Goal: Find specific page/section: Find specific page/section

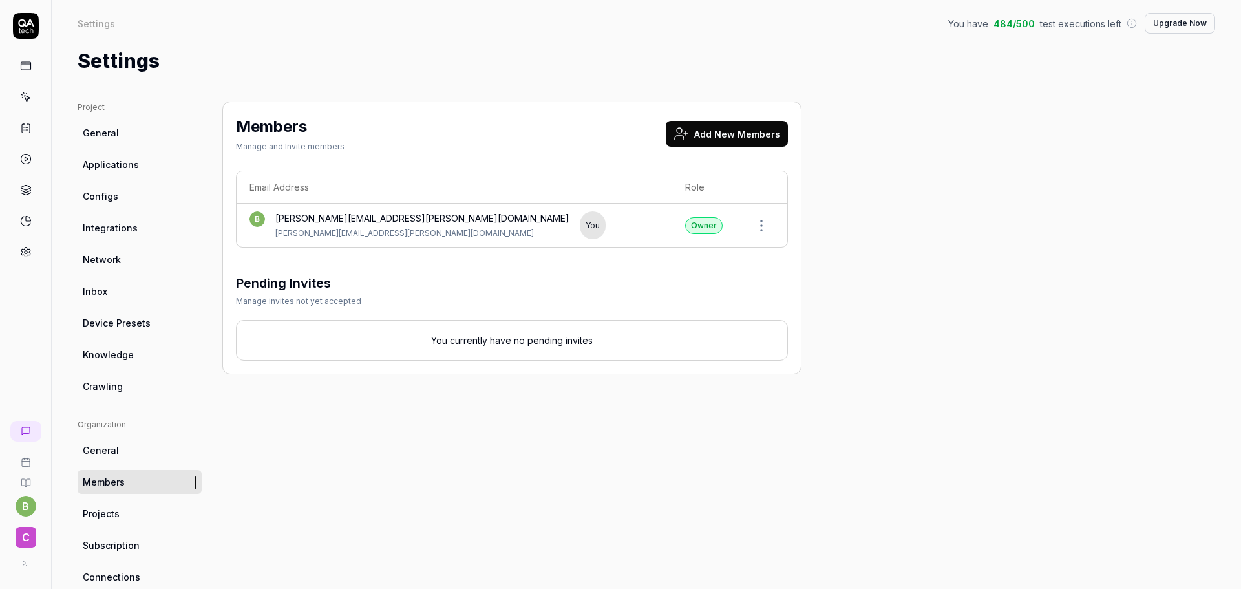
scroll to position [3, 0]
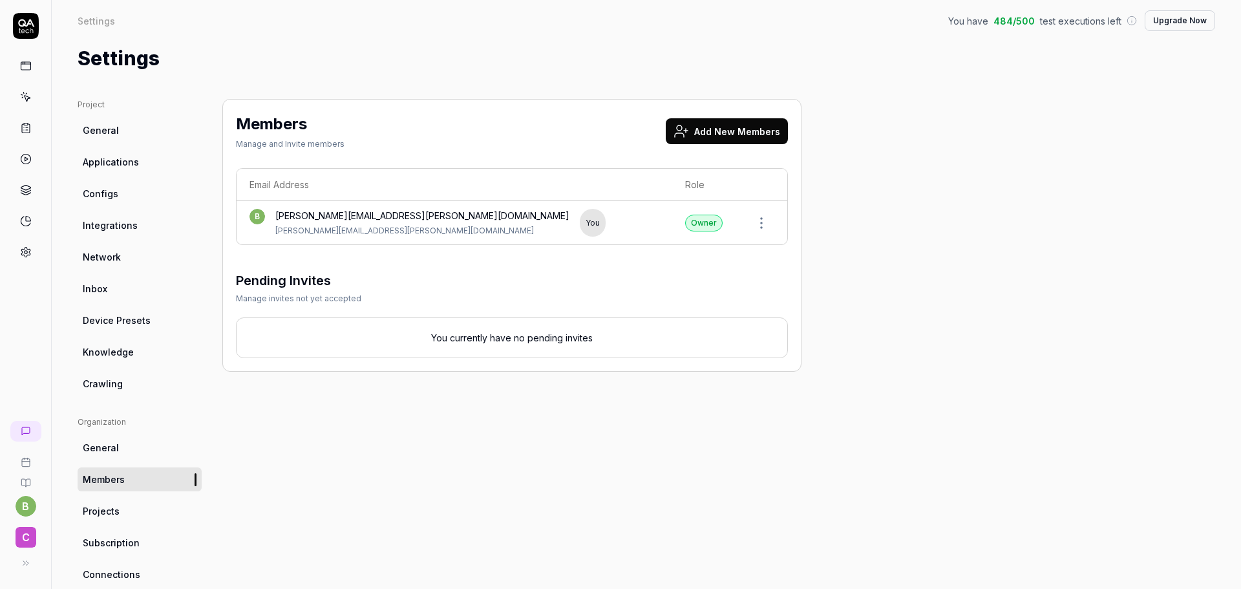
click at [23, 462] on icon at bounding box center [26, 462] width 10 height 10
click at [392, 457] on div "Members Manage and Invite members Add New Members Email Address Role b [PERSON_…" at bounding box center [511, 422] width 579 height 646
click at [106, 134] on span "General" at bounding box center [101, 130] width 36 height 14
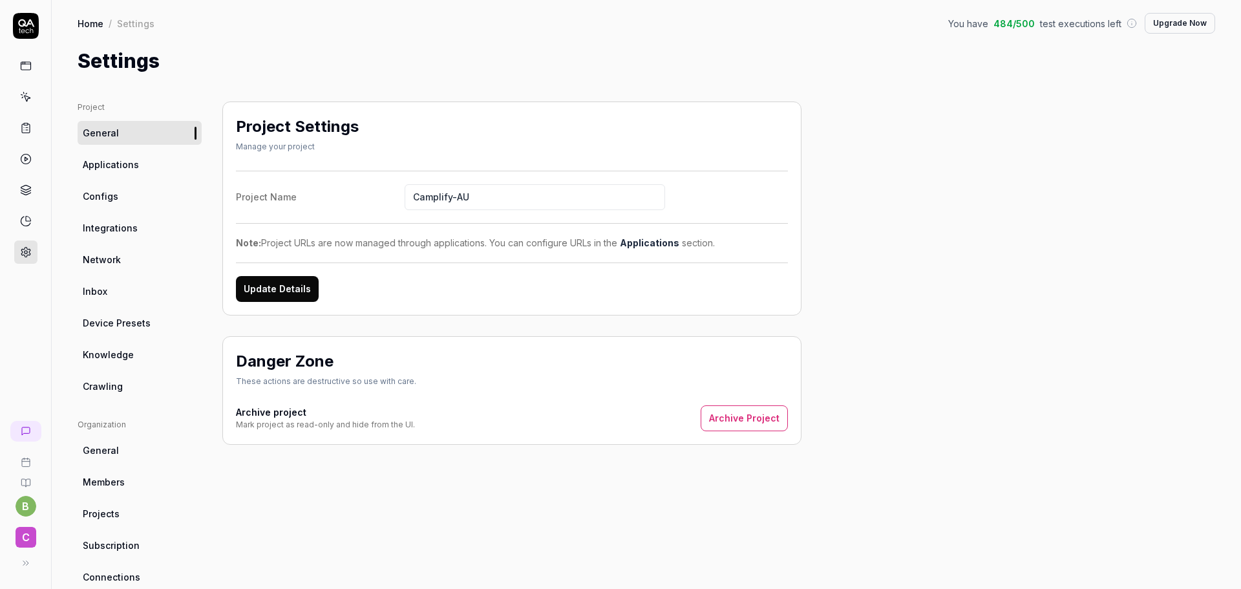
click at [103, 135] on span "General" at bounding box center [101, 133] width 36 height 14
click at [25, 68] on icon at bounding box center [26, 66] width 12 height 12
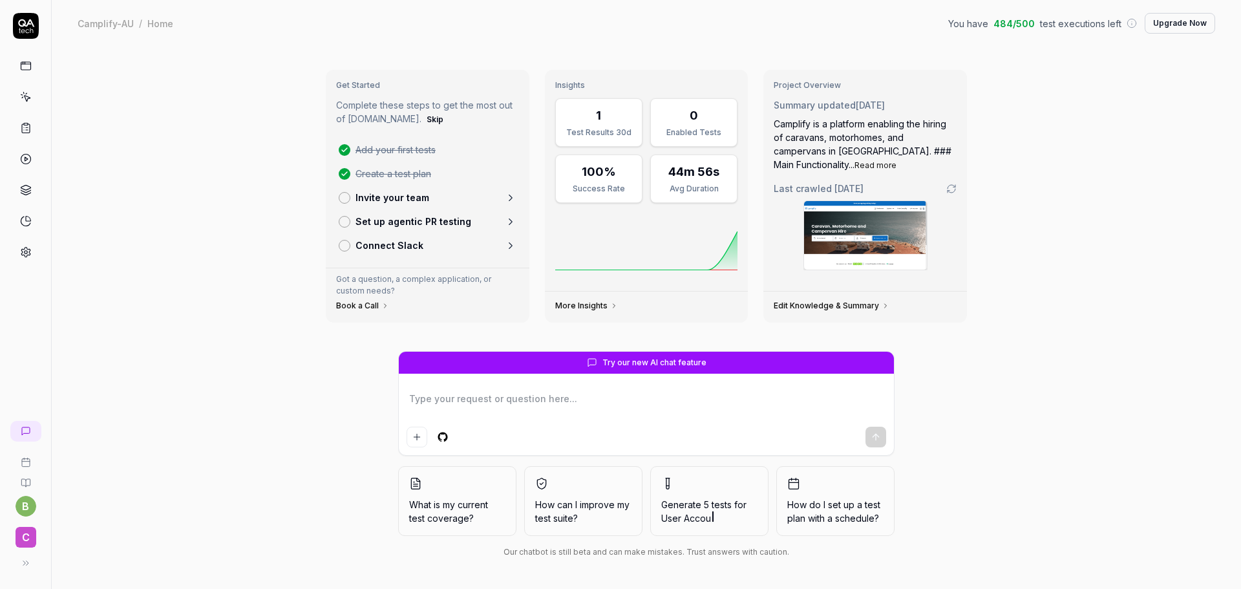
type textarea "*"
